Goal: Communication & Community: Answer question/provide support

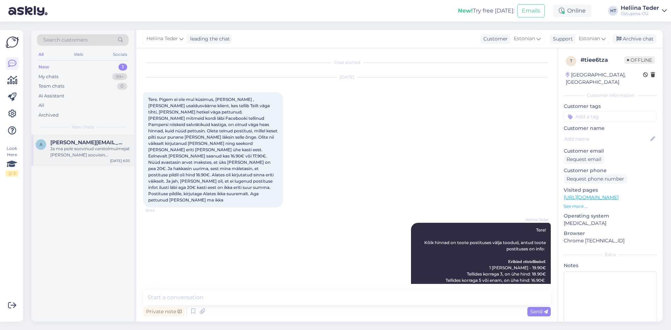
scroll to position [5, 0]
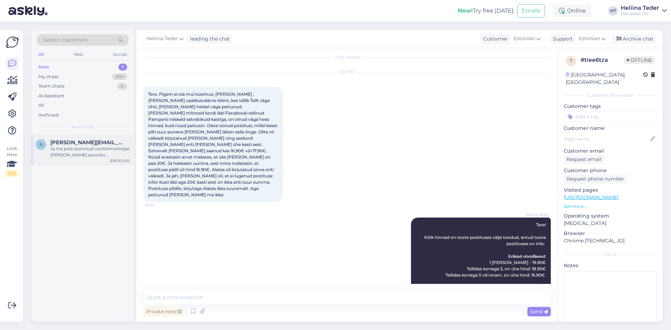
click at [67, 143] on span "[PERSON_NAME][EMAIL_ADDRESS][DOMAIN_NAME]" at bounding box center [86, 142] width 73 height 6
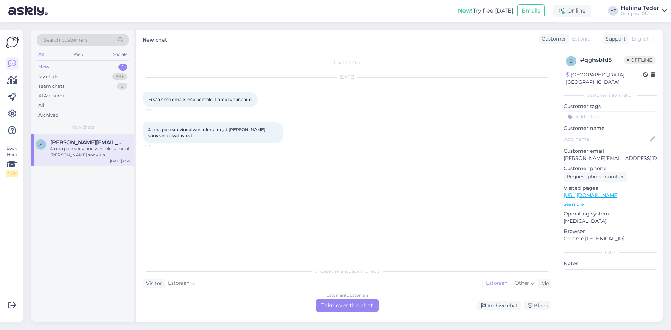
click at [569, 155] on p "[PERSON_NAME][EMAIL_ADDRESS][DOMAIN_NAME]" at bounding box center [610, 158] width 93 height 7
copy p "[PERSON_NAME][EMAIL_ADDRESS][DOMAIN_NAME]"
click at [346, 309] on div "Estonian to Estonian Take over the chat" at bounding box center [347, 305] width 63 height 13
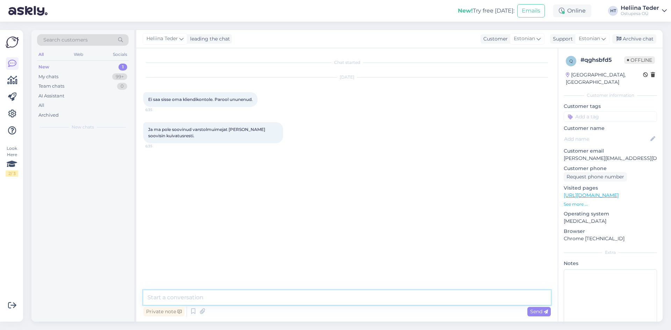
click at [281, 304] on textarea at bounding box center [346, 297] width 407 height 15
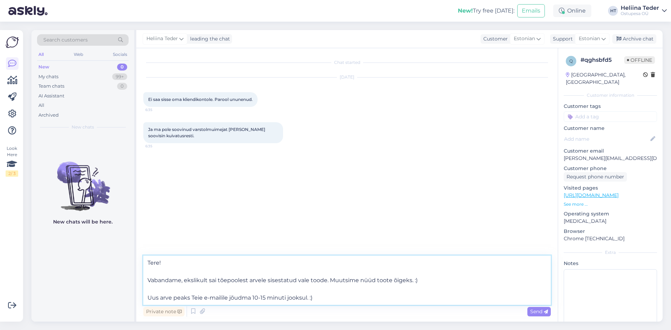
type textarea "Tere! Vabandame, ekslikult sai tõepoolest arvele sisestatud vale toode. Muutsim…"
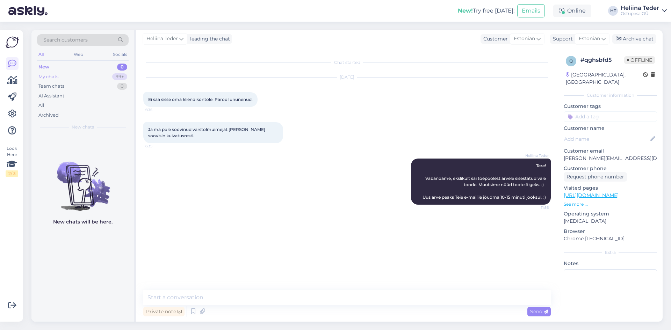
click at [66, 73] on div "My chats 99+" at bounding box center [83, 77] width 92 height 10
